Goal: Communication & Community: Share content

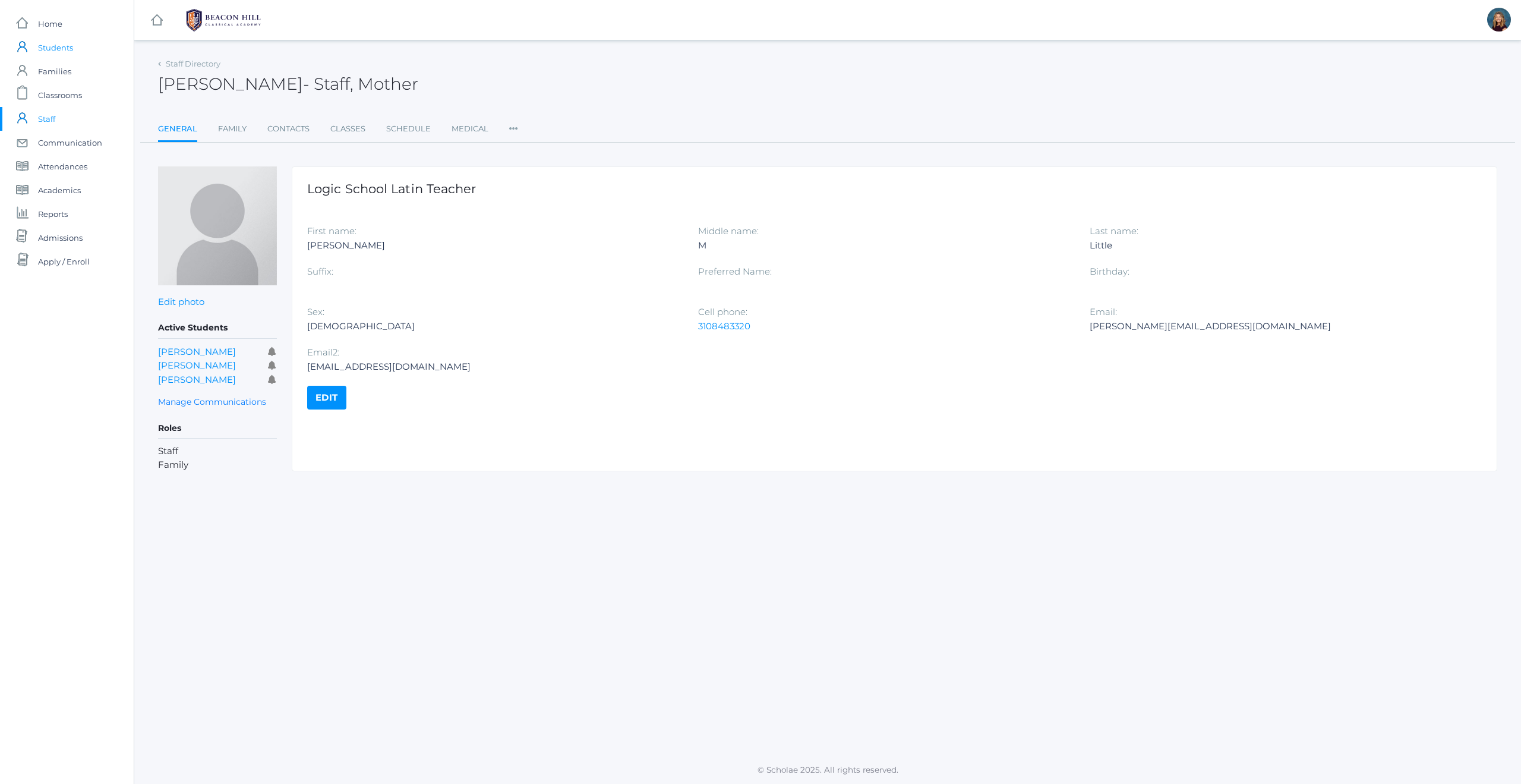
click at [61, 41] on span "Students" at bounding box center [55, 48] width 35 height 24
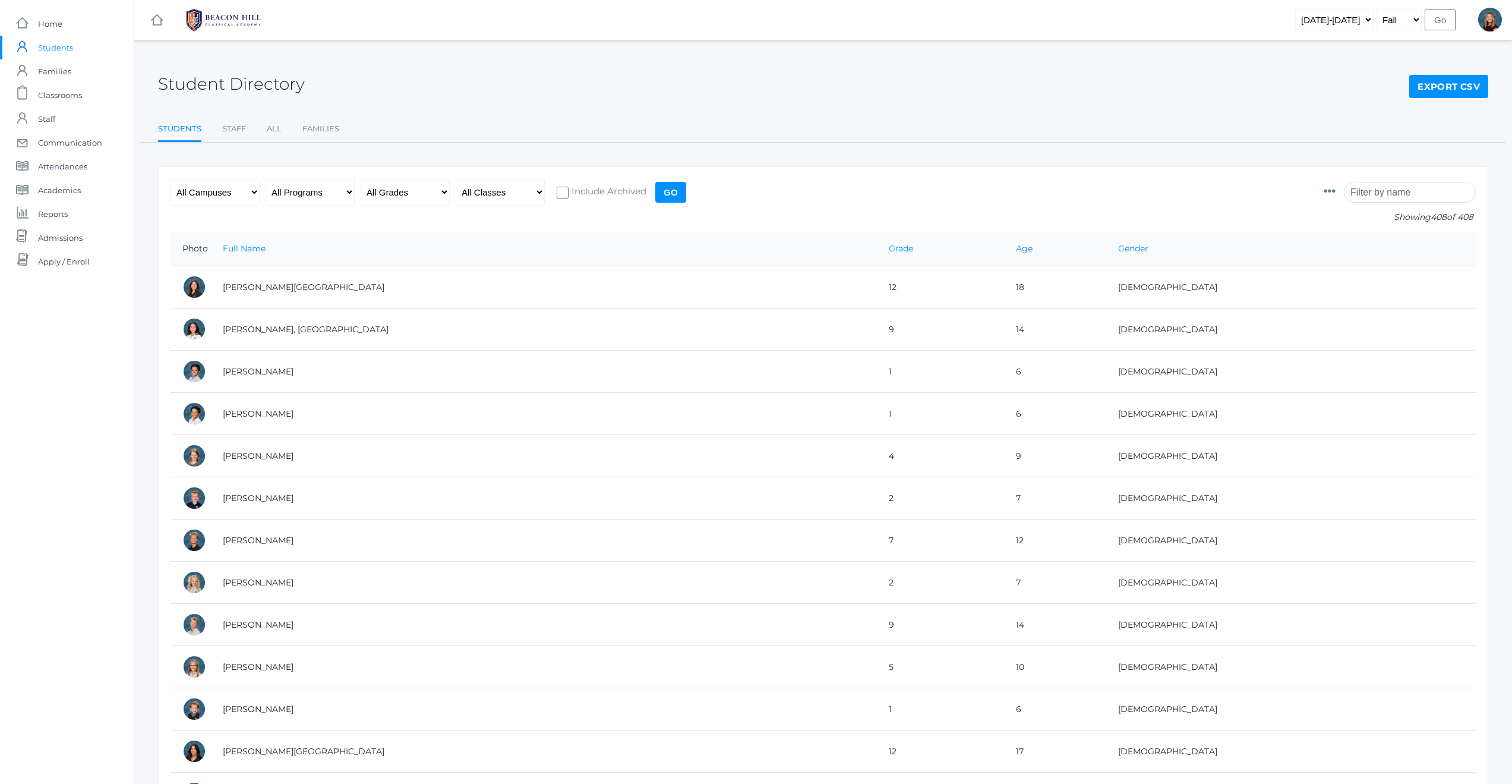
click at [1366, 194] on input "search" at bounding box center [1410, 192] width 132 height 21
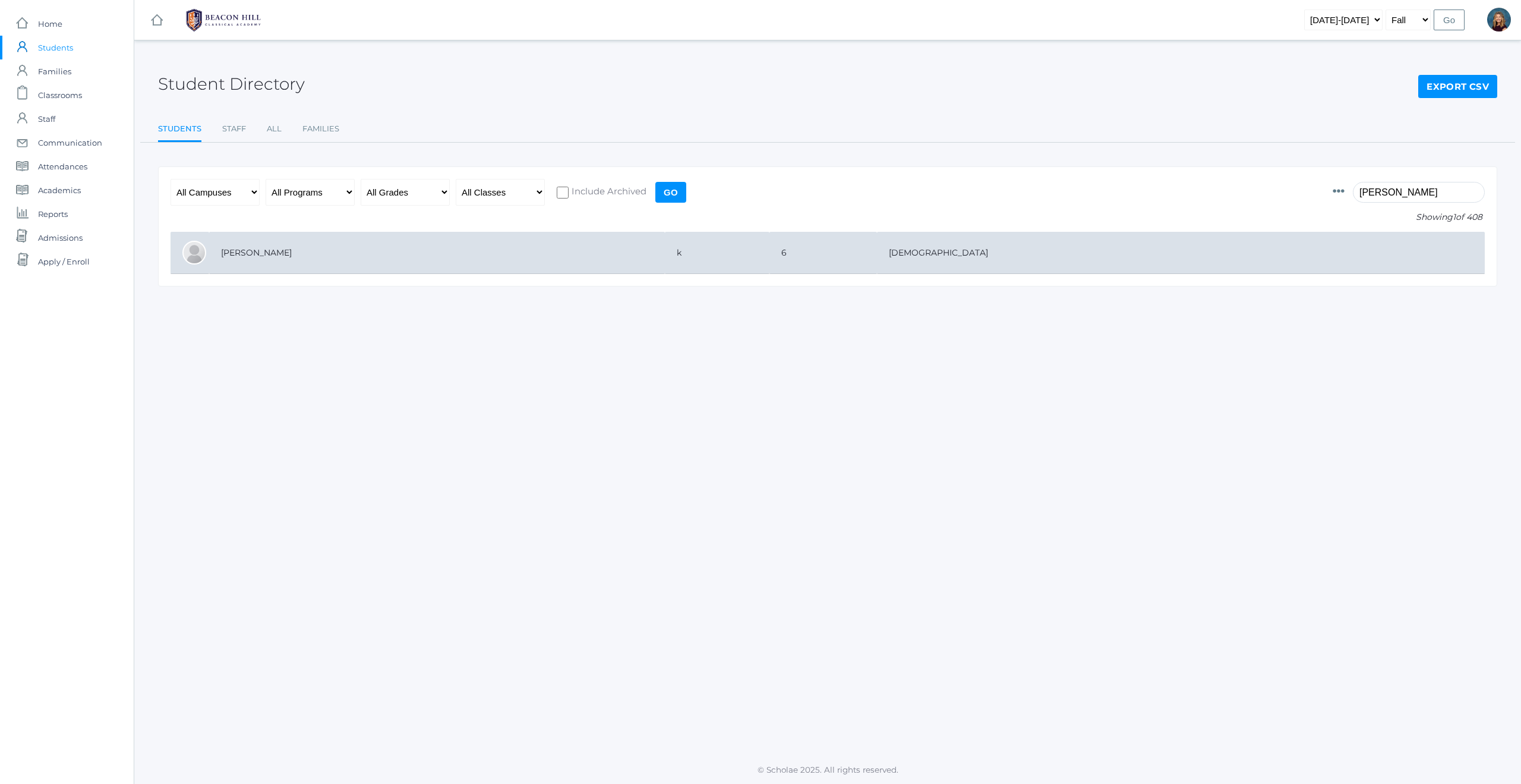
type input "tedd"
click at [234, 253] on td "Dahlstrom, Teddy" at bounding box center [437, 253] width 456 height 42
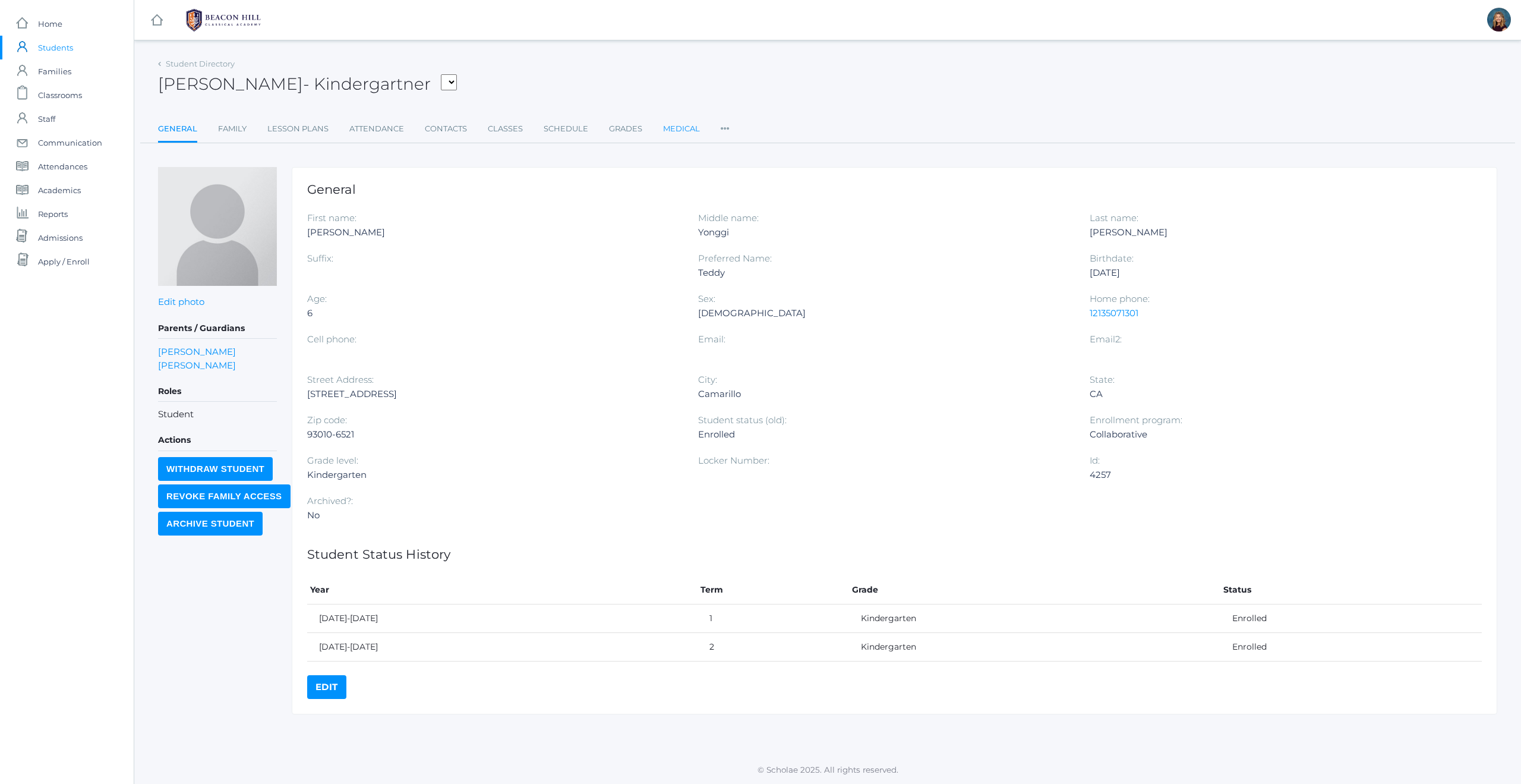
click at [697, 126] on link "Medical" at bounding box center [681, 129] width 37 height 24
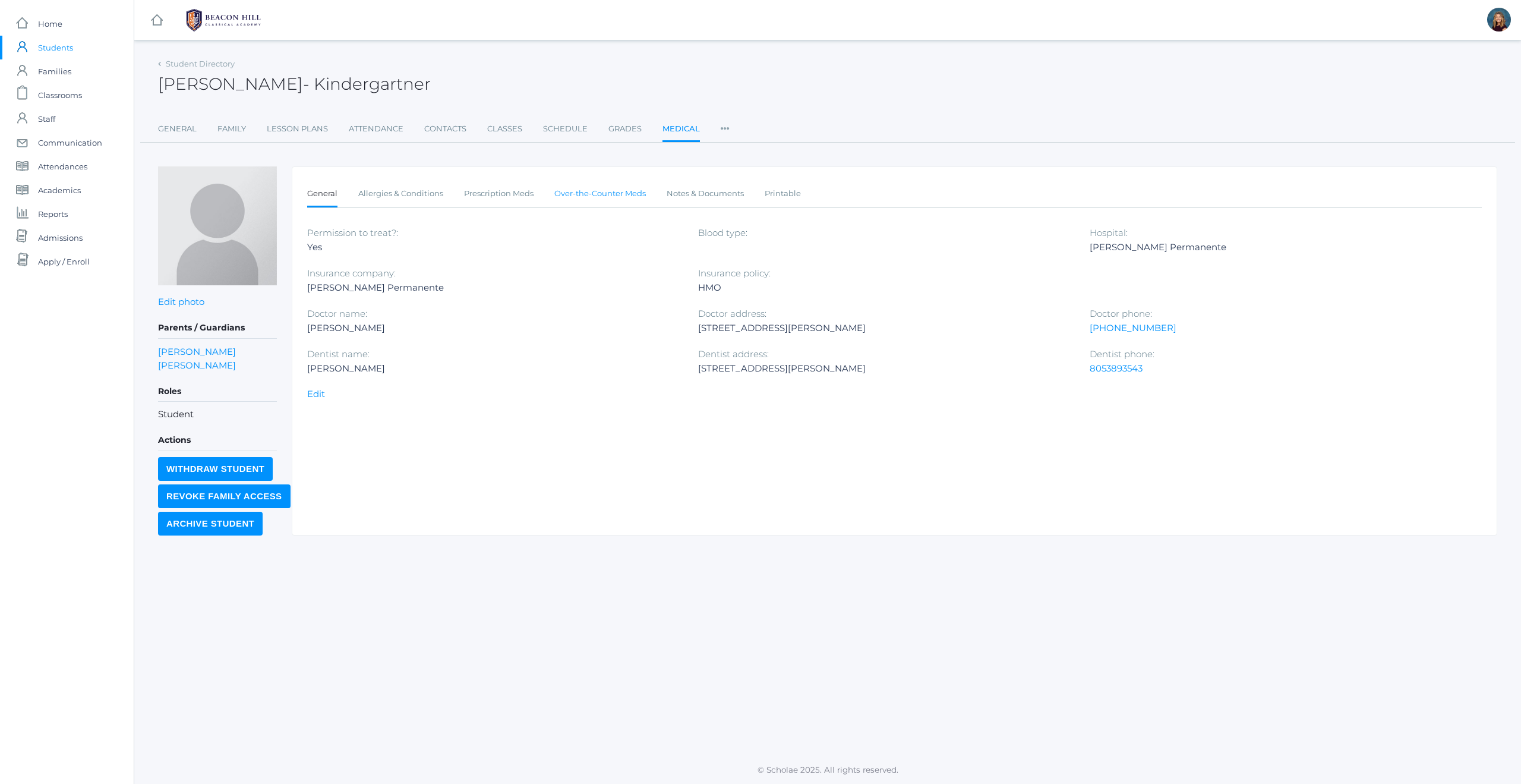
click at [584, 195] on link "Over-the-Counter Meds" at bounding box center [600, 194] width 91 height 24
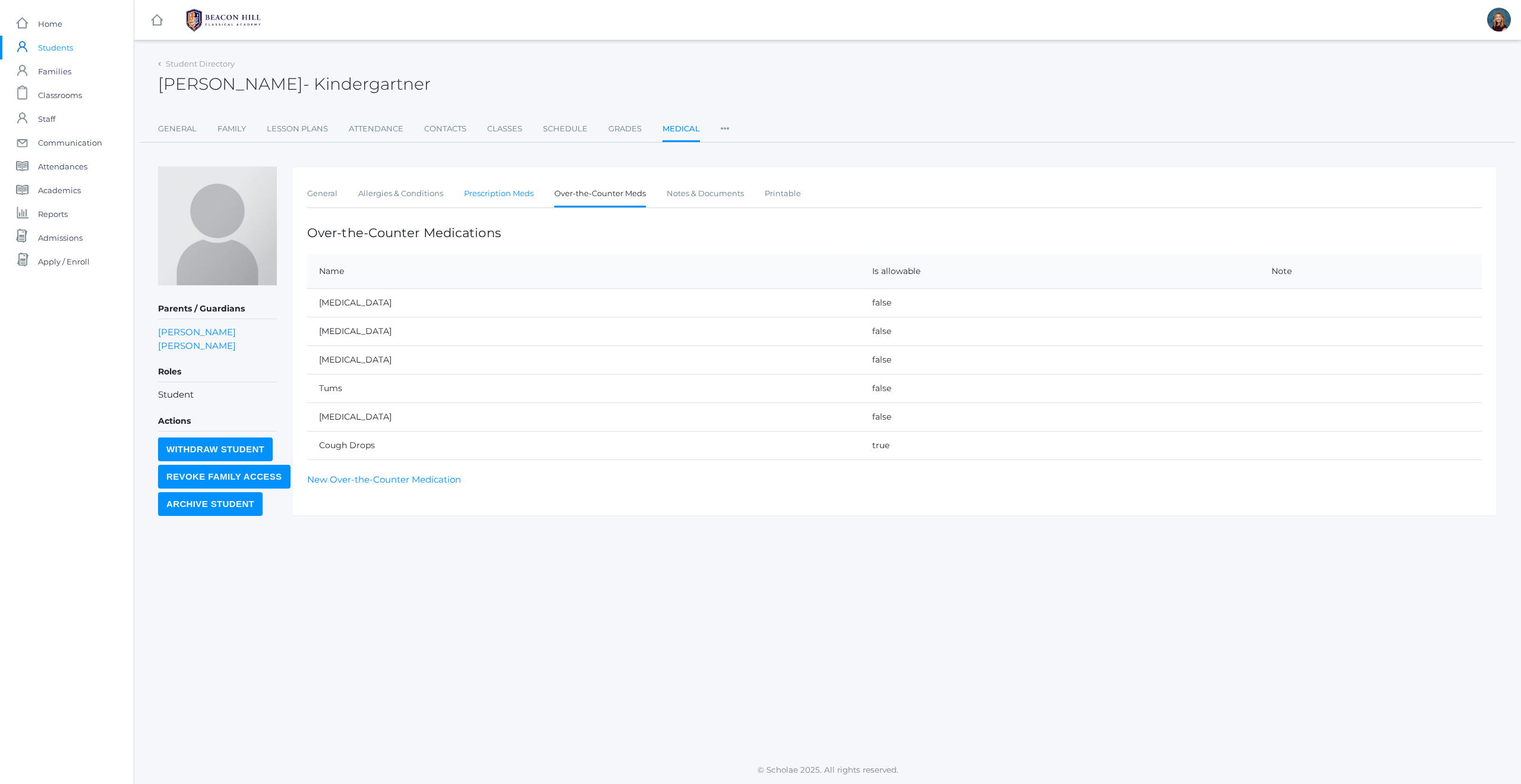
click at [502, 196] on link "Prescription Meds" at bounding box center [499, 194] width 70 height 24
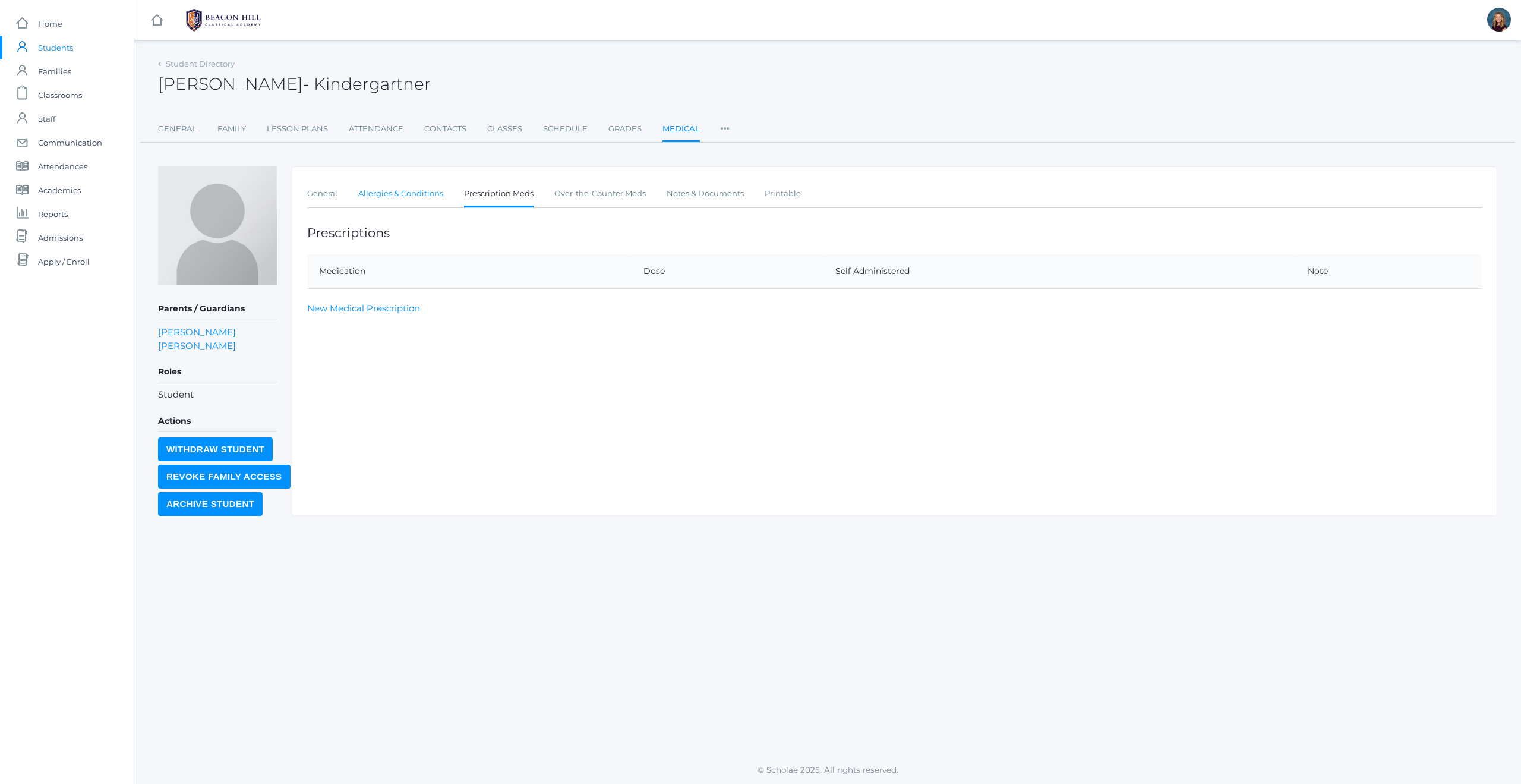
click at [422, 196] on link "Allergies & Conditions" at bounding box center [401, 194] width 85 height 24
click at [165, 347] on link "Robert Dahlstrom" at bounding box center [197, 345] width 78 height 13
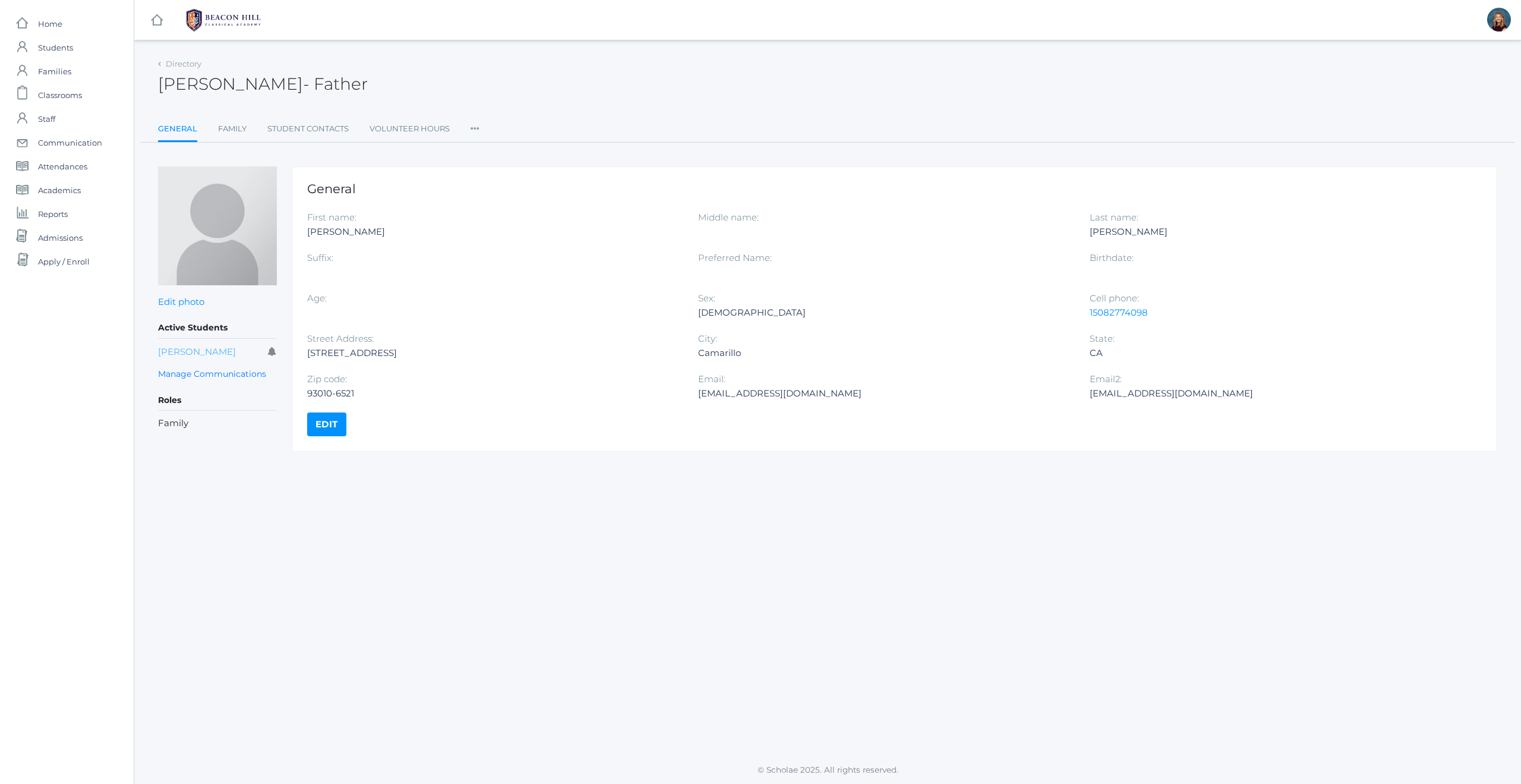
click at [171, 352] on link "Teddy Dahlstrom" at bounding box center [197, 351] width 78 height 11
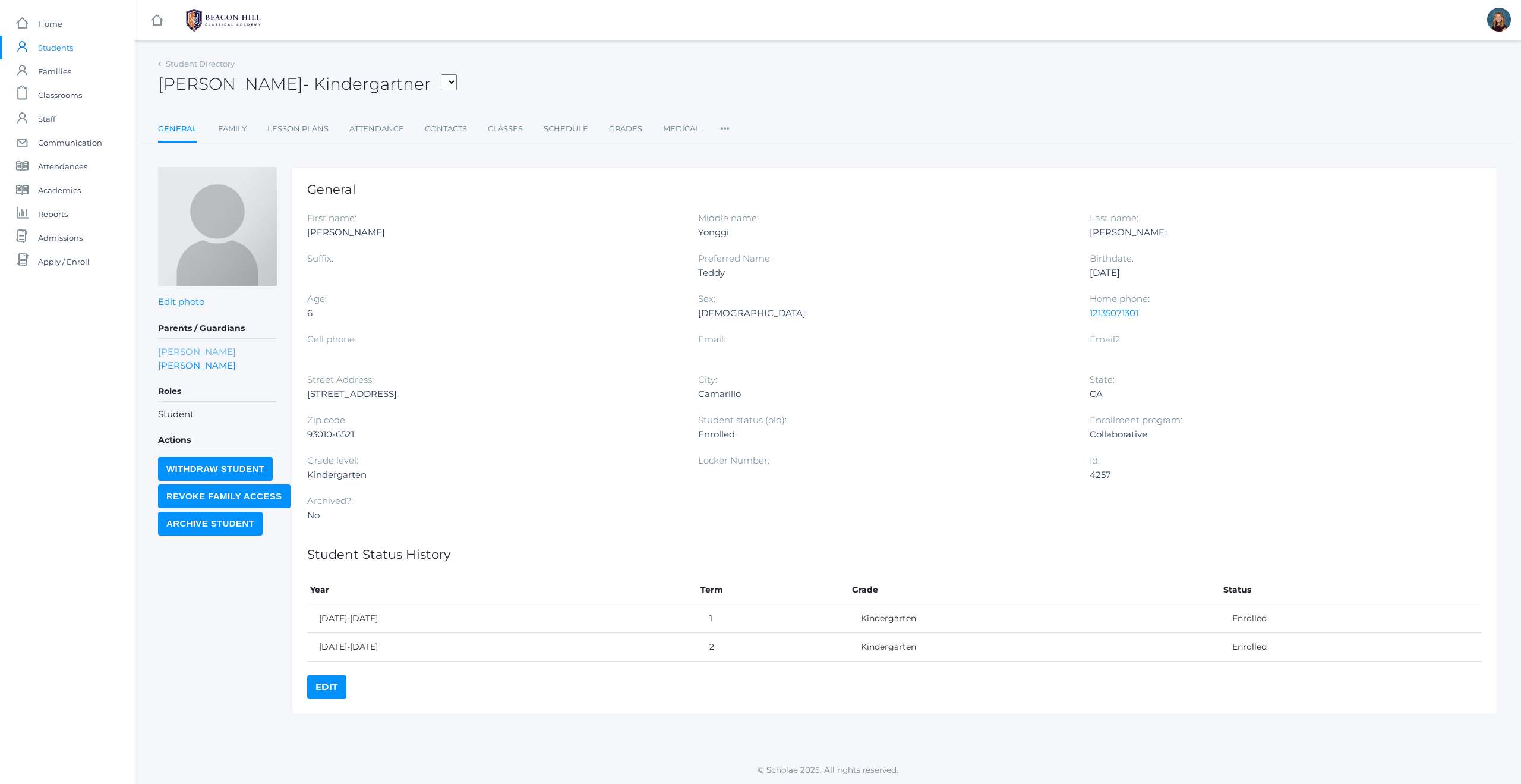
click at [171, 349] on link "Julia Dahlstrom" at bounding box center [197, 351] width 78 height 13
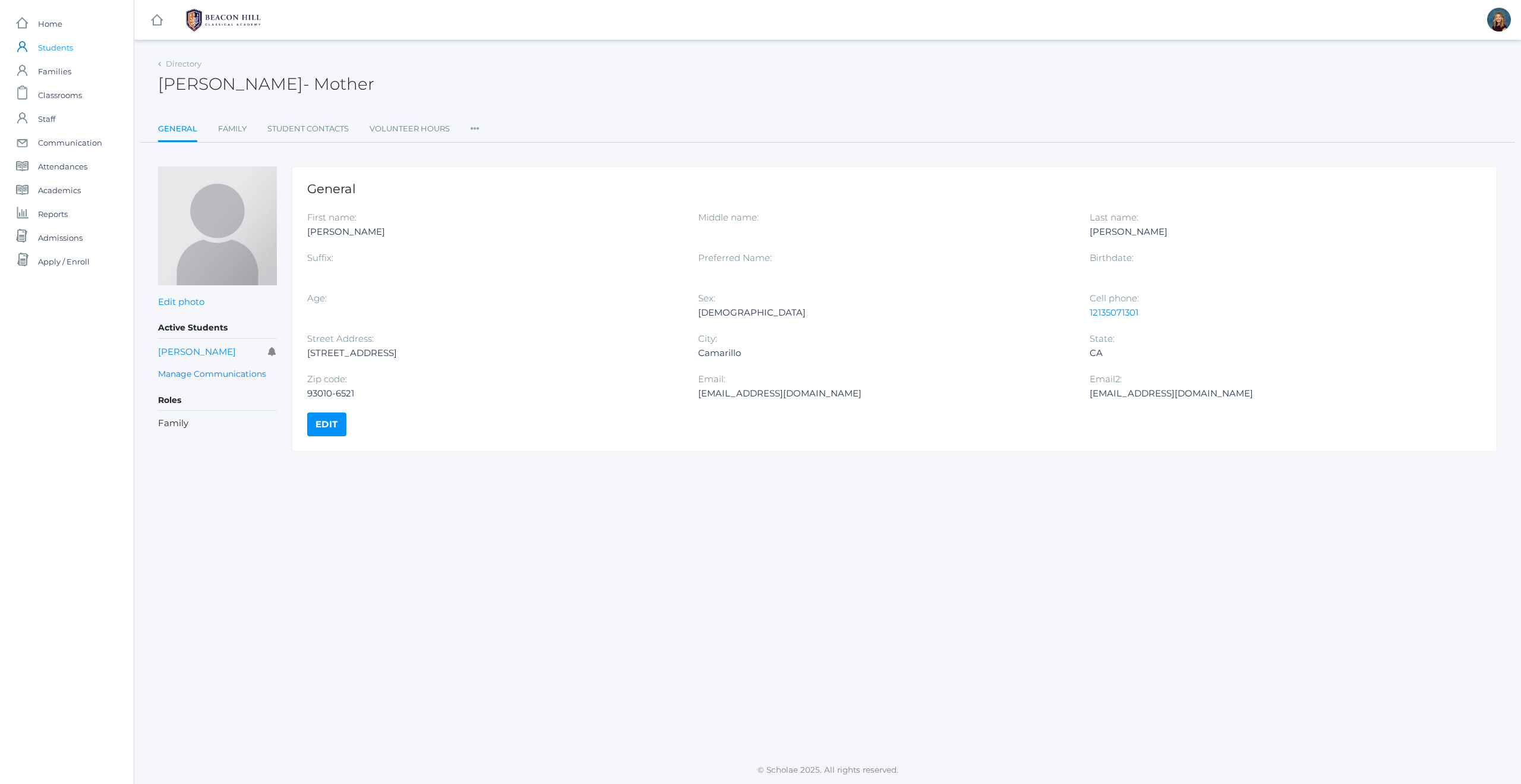
click at [51, 49] on span "Students" at bounding box center [55, 48] width 35 height 24
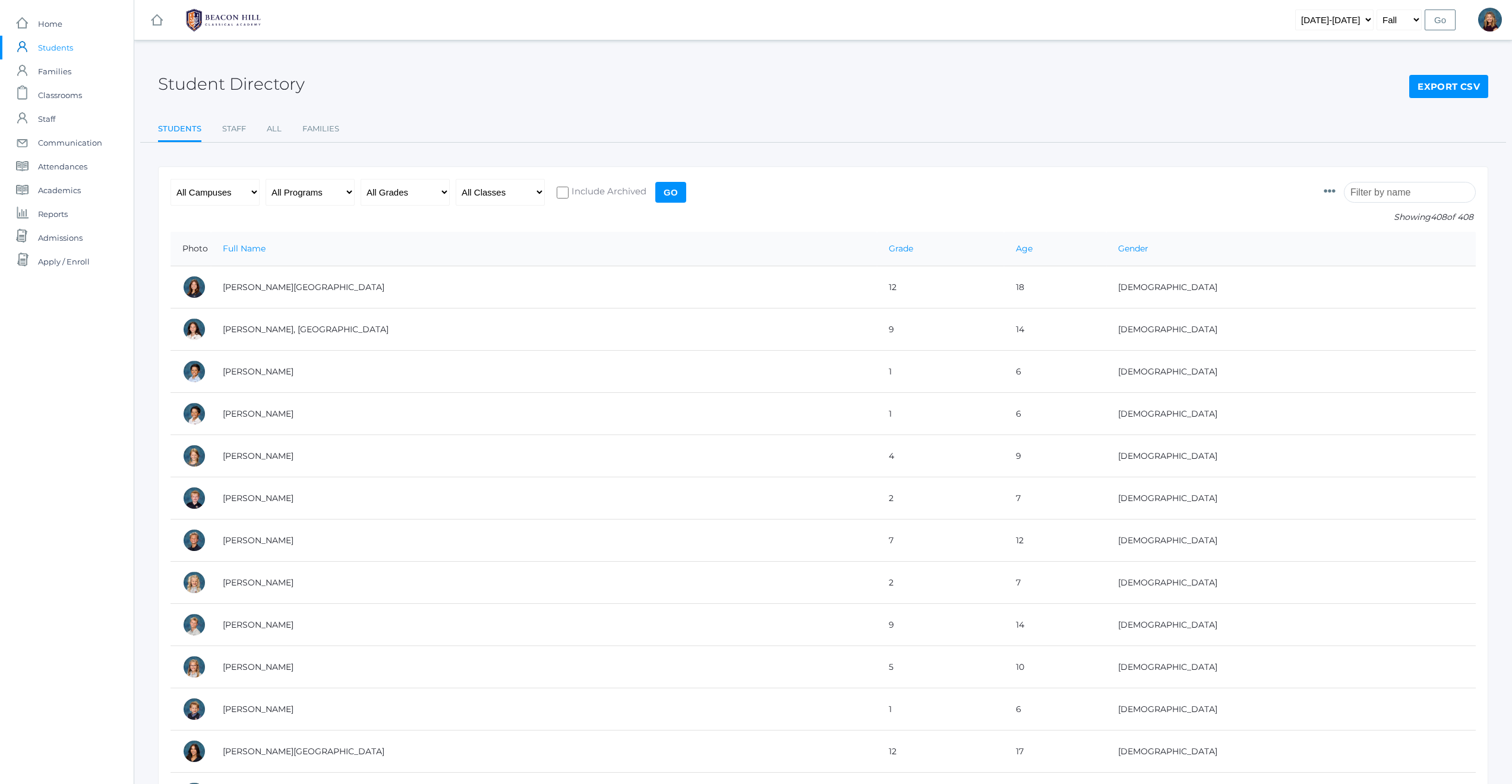
click at [1410, 192] on input "search" at bounding box center [1410, 192] width 132 height 21
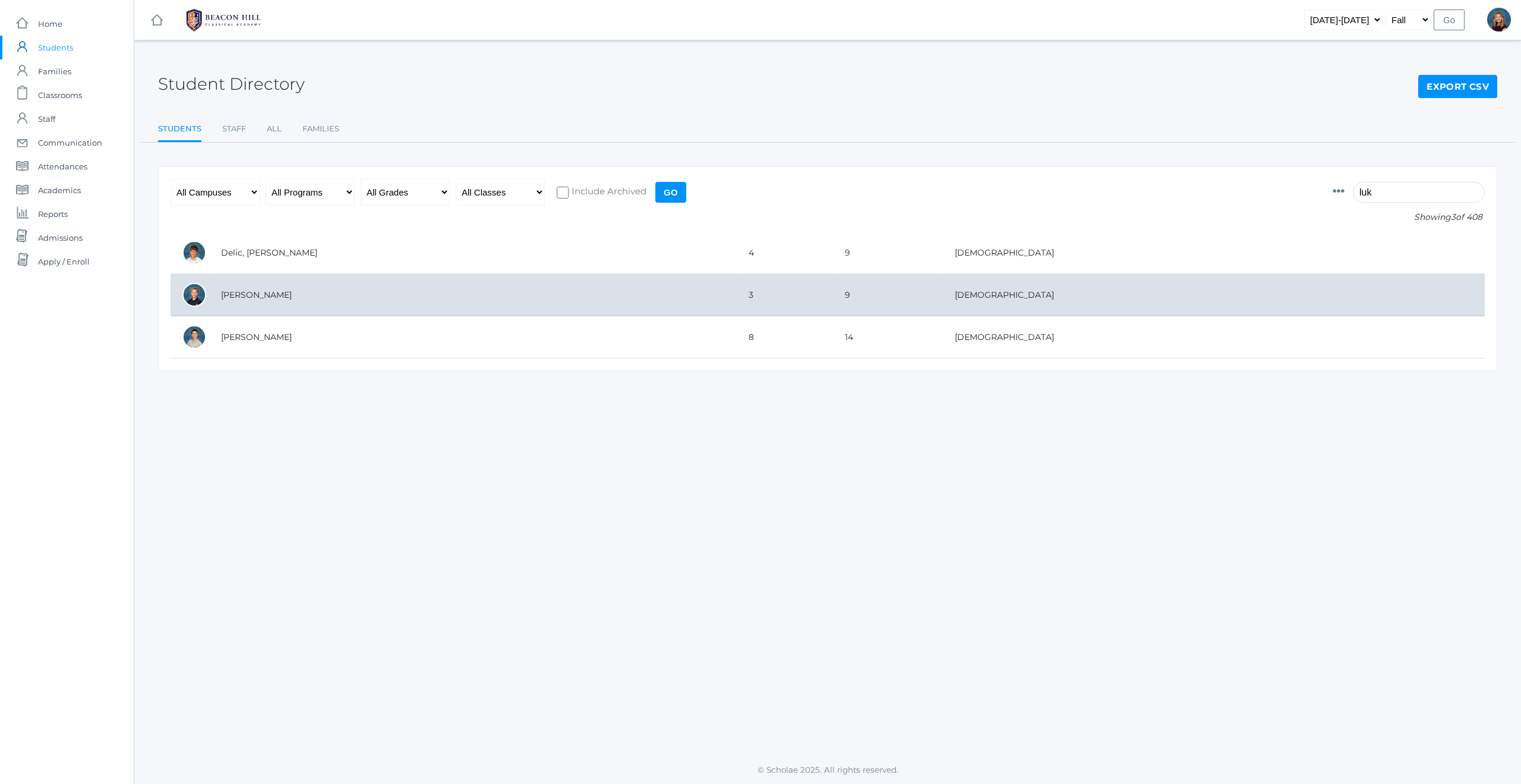
type input "luk"
click at [408, 303] on td "[PERSON_NAME]" at bounding box center [473, 294] width 528 height 42
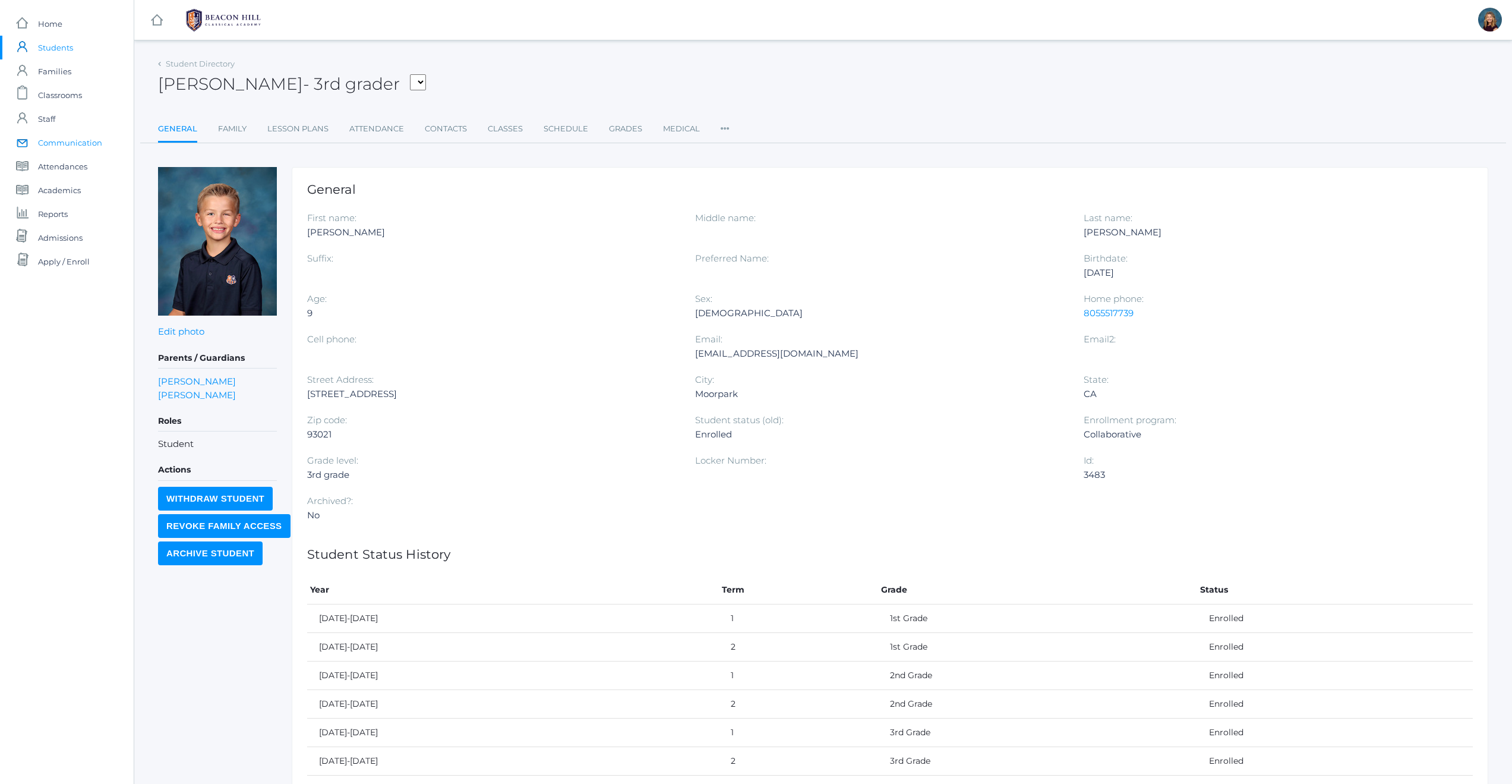
click at [70, 141] on span "Communication" at bounding box center [70, 143] width 64 height 24
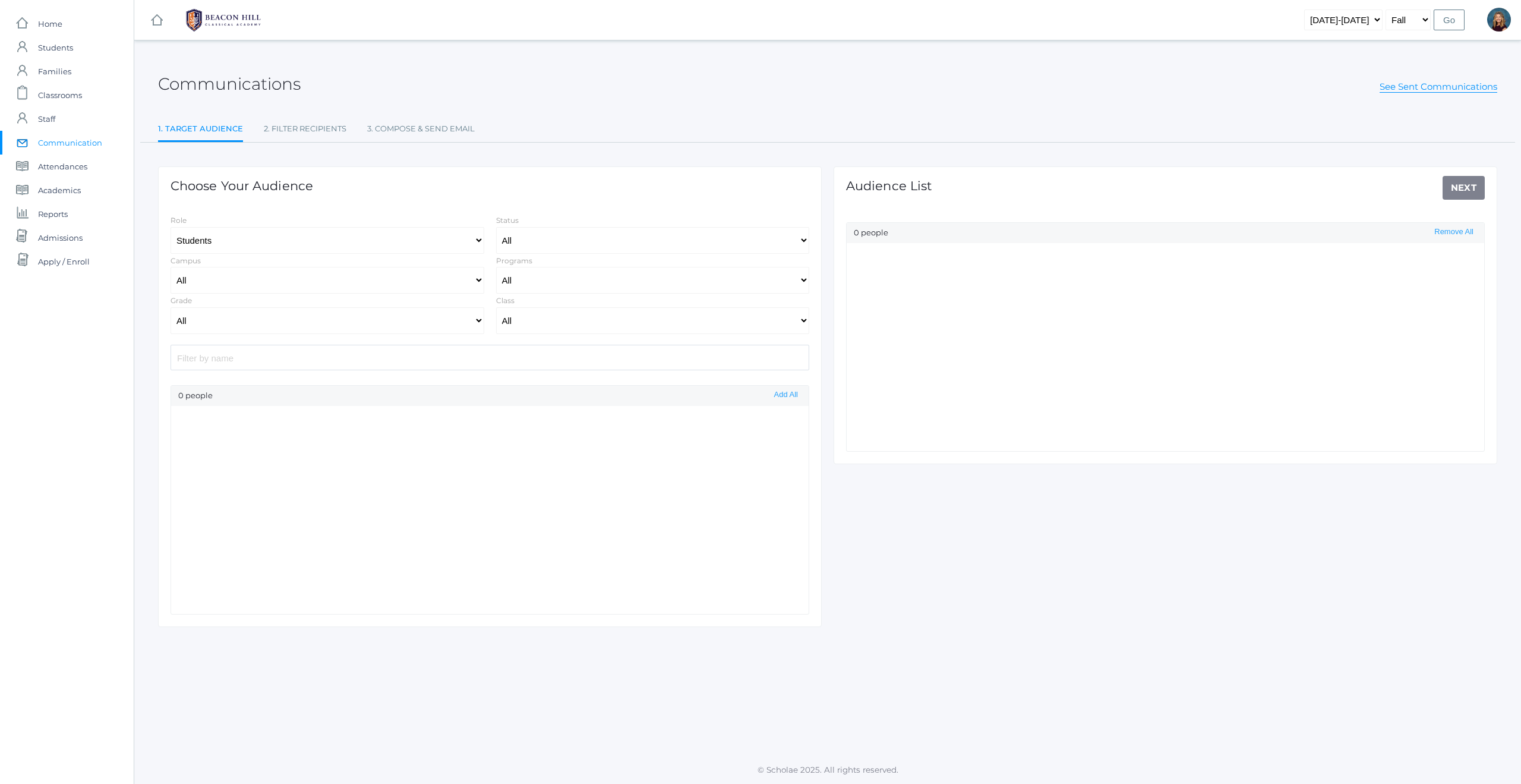
select select "Enrolled"
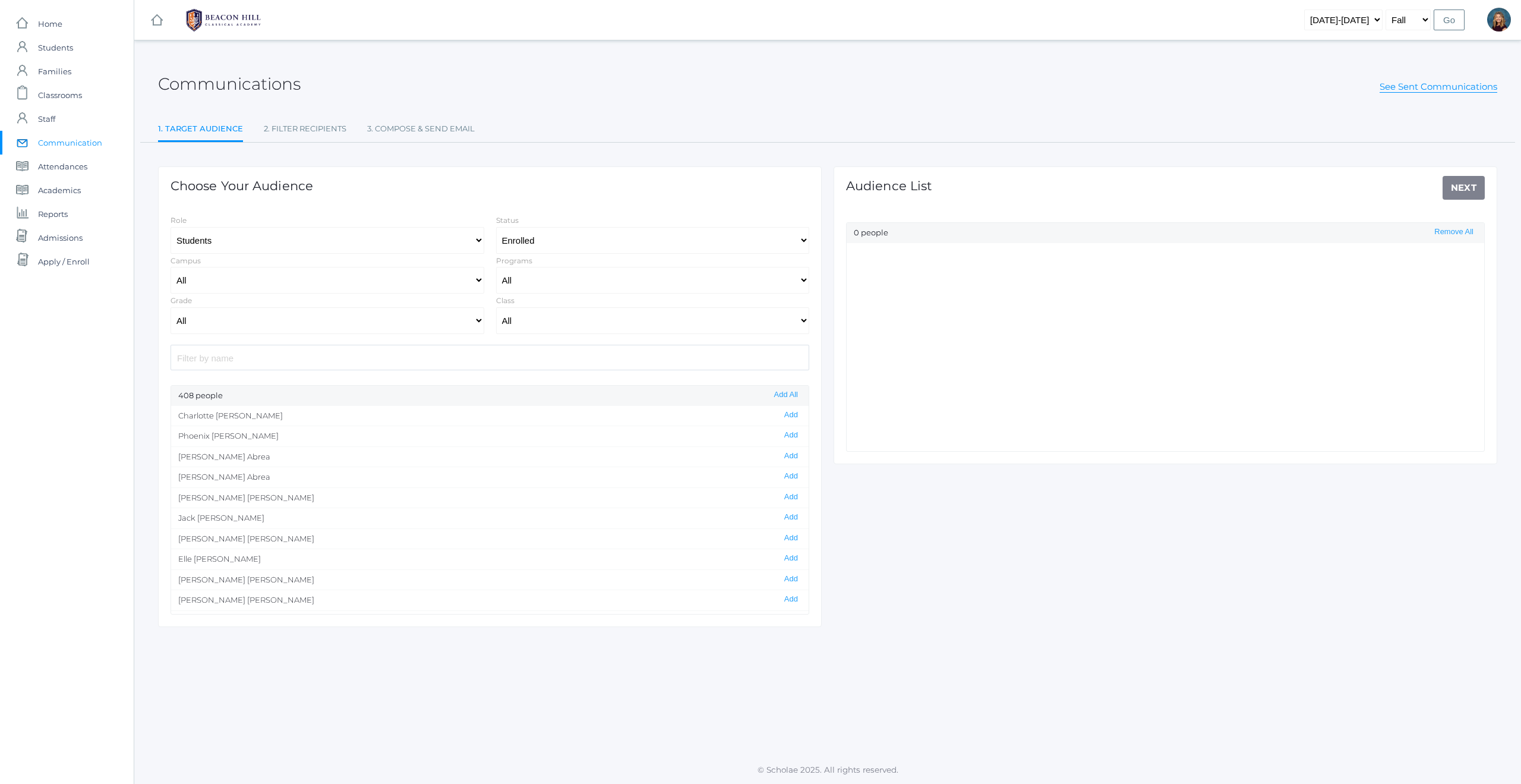
drag, startPoint x: 228, startPoint y: 359, endPoint x: 235, endPoint y: 359, distance: 7.0
click at [230, 359] on input "search" at bounding box center [490, 357] width 639 height 25
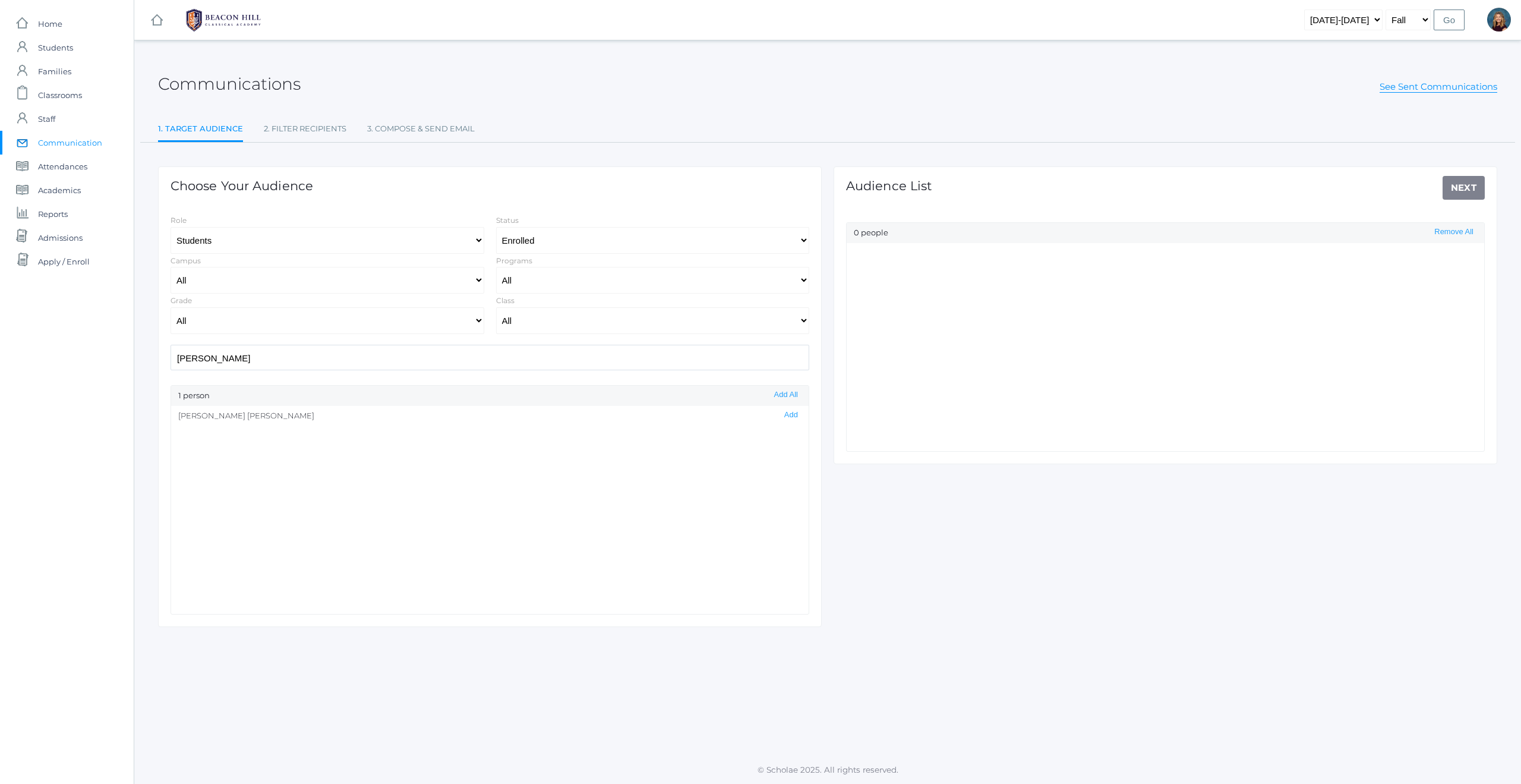
type input "[PERSON_NAME]"
click at [197, 418] on li "[PERSON_NAME] Add" at bounding box center [490, 416] width 638 height 20
click at [783, 414] on button "Add" at bounding box center [792, 416] width 21 height 10
click at [1466, 184] on link "Next" at bounding box center [1463, 188] width 43 height 24
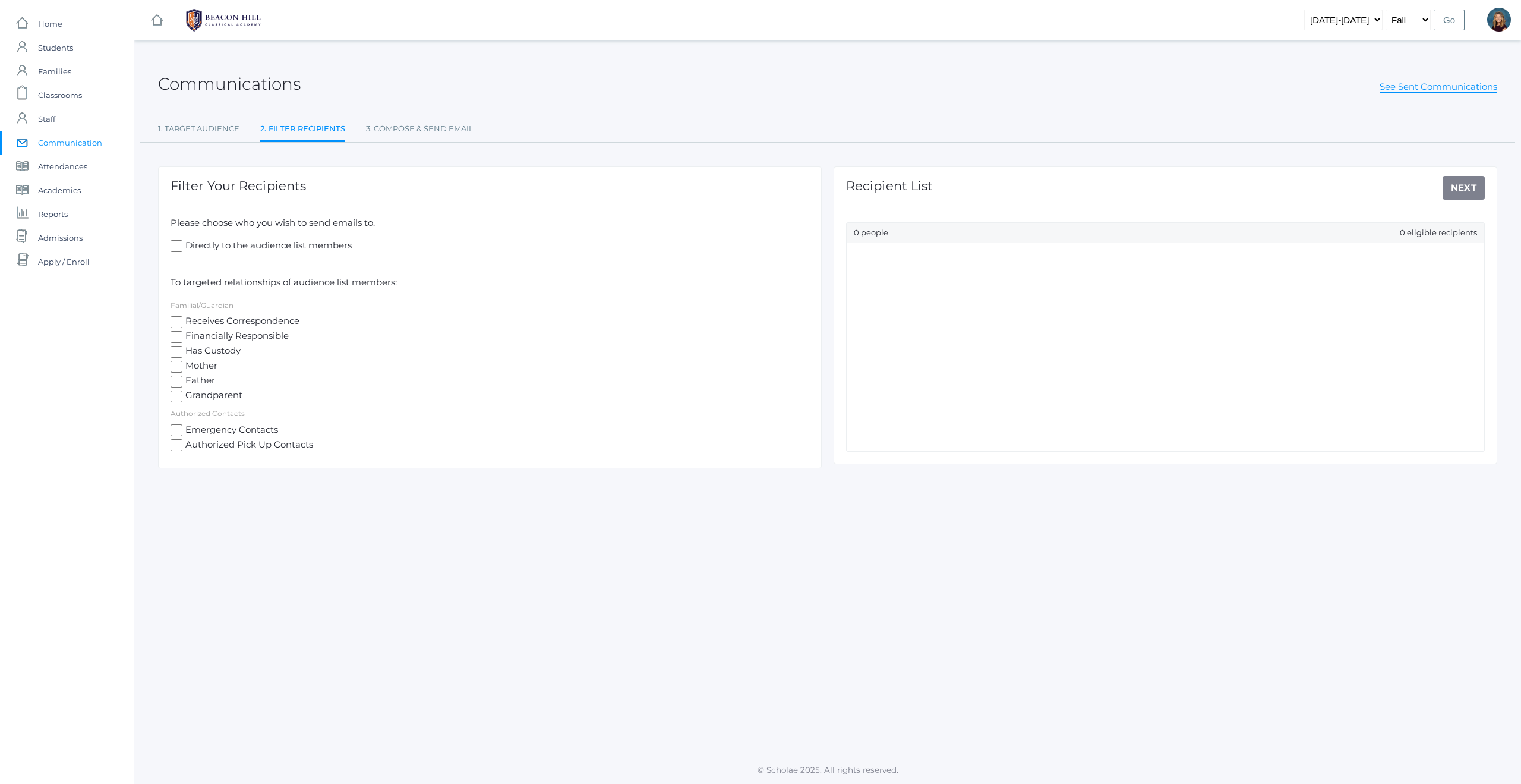
click at [177, 245] on input "Directly to the audience list members" at bounding box center [176, 246] width 12 height 12
checkbox input "false"
click at [181, 320] on input "Receives Correspondence" at bounding box center [176, 322] width 12 height 12
checkbox input "true"
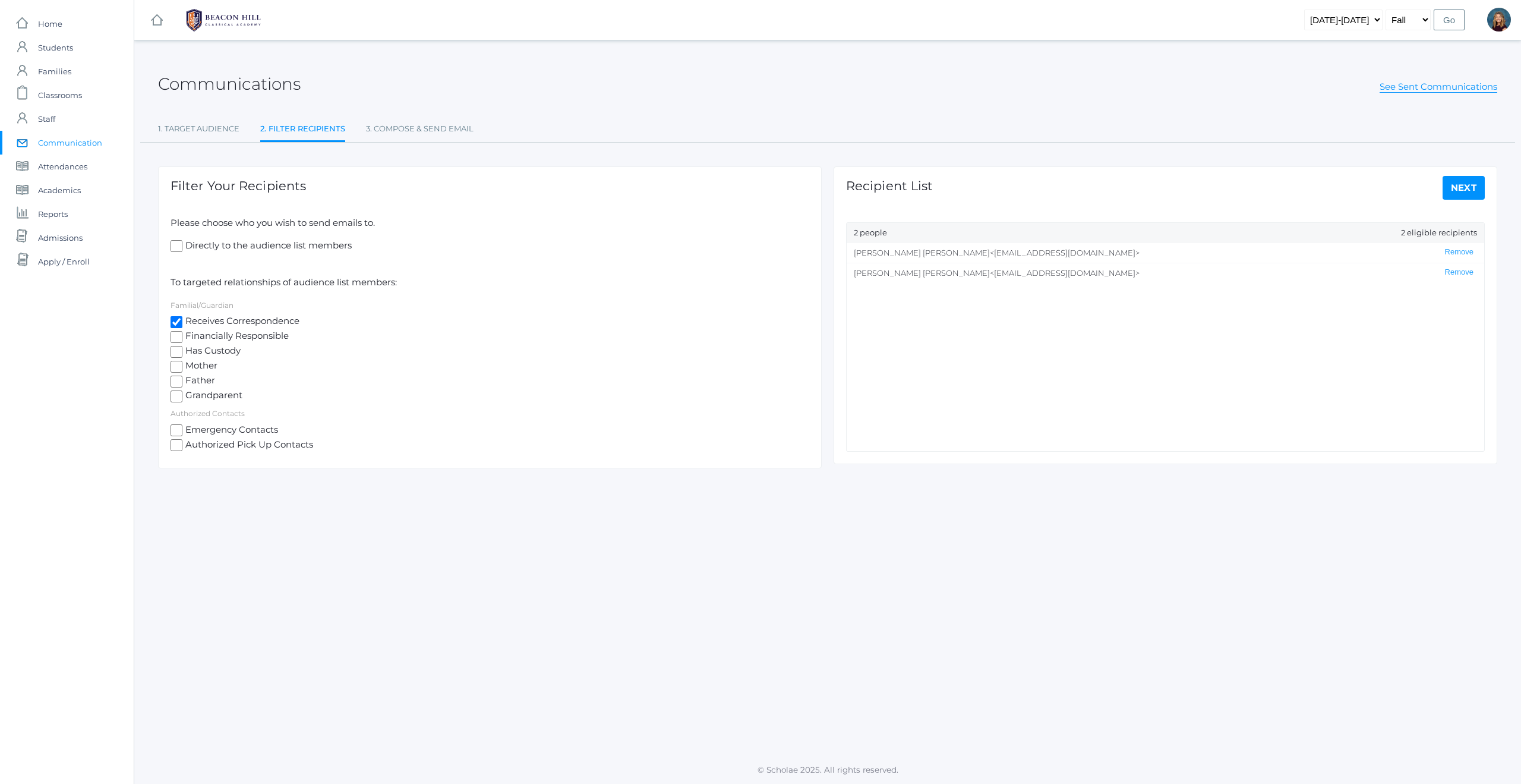
click at [1466, 191] on link "Next" at bounding box center [1463, 188] width 43 height 24
select select "1"
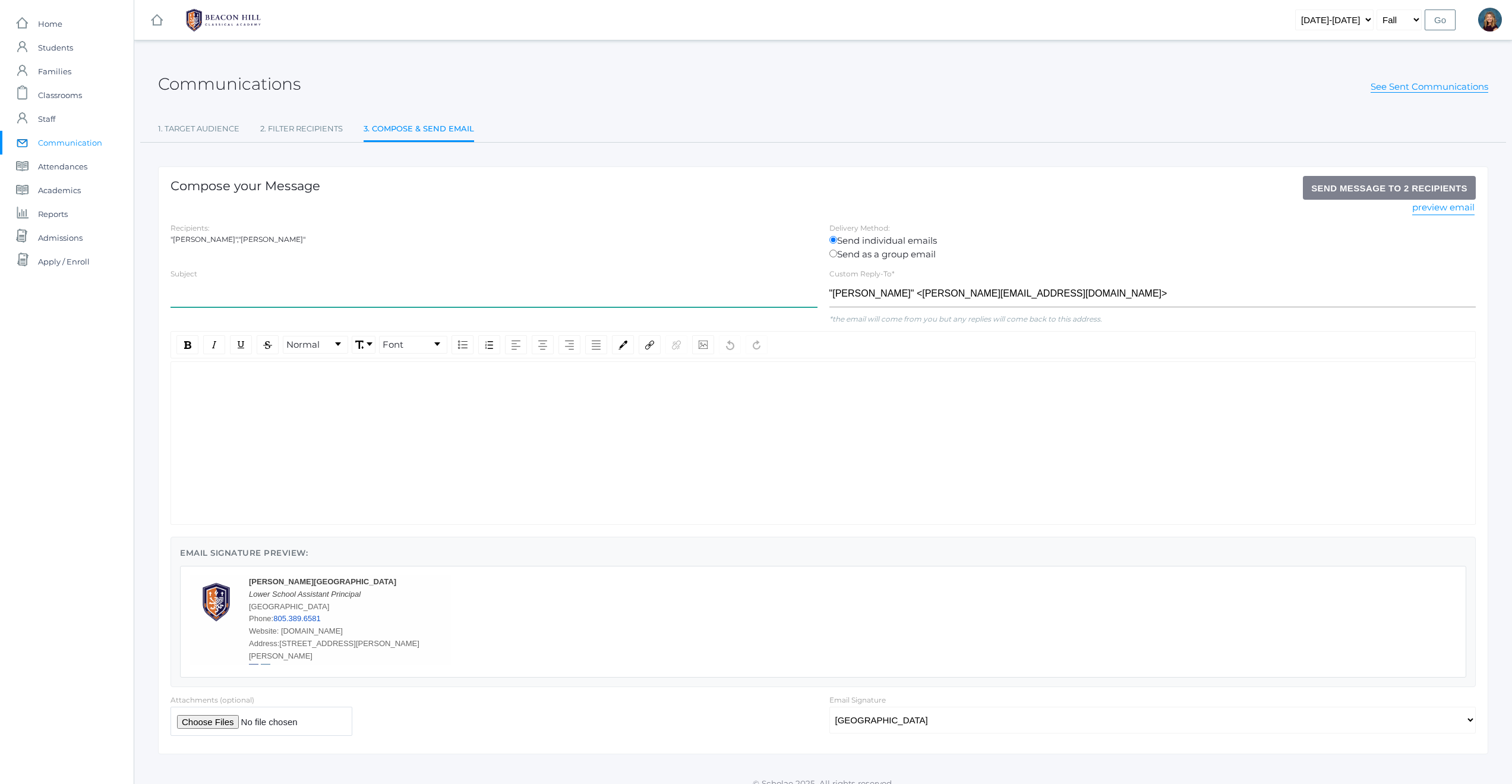
click at [457, 294] on input "text" at bounding box center [494, 294] width 647 height 27
type input "Uniform Dress Code Notice"
drag, startPoint x: 274, startPoint y: 370, endPoint x: 278, endPoint y: 365, distance: 6.4
click at [274, 370] on div "rdw-wrapper" at bounding box center [823, 442] width 1306 height 164
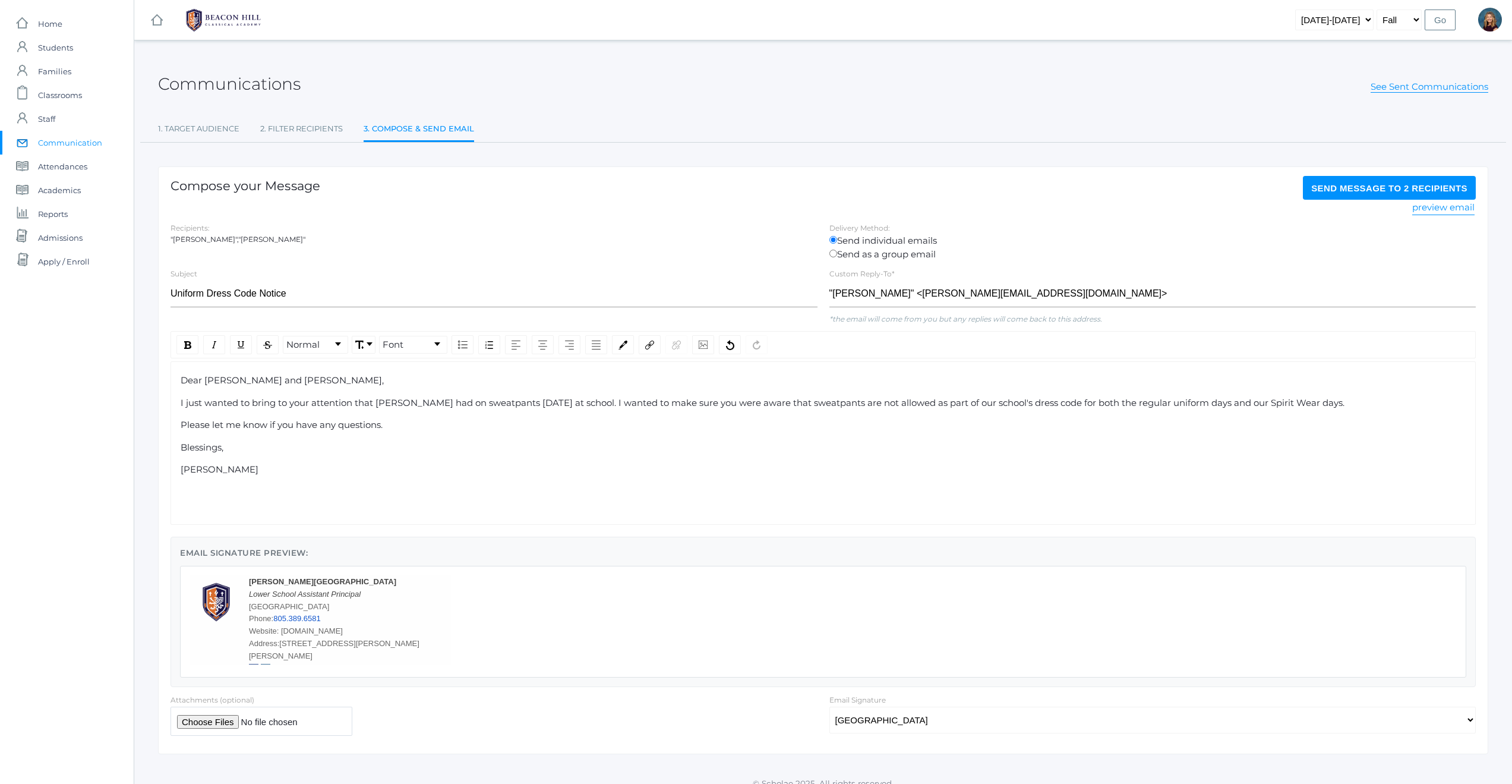
click at [397, 429] on div "Please let me know if you have any questions." at bounding box center [824, 425] width 1286 height 13
click at [1309, 404] on div "I just wanted to bring to your attention that [PERSON_NAME] had on sweatpants […" at bounding box center [824, 403] width 1286 height 13
click at [1355, 186] on span "Send Message to 2 recipients" at bounding box center [1389, 188] width 156 height 10
